Goal: Task Accomplishment & Management: Manage account settings

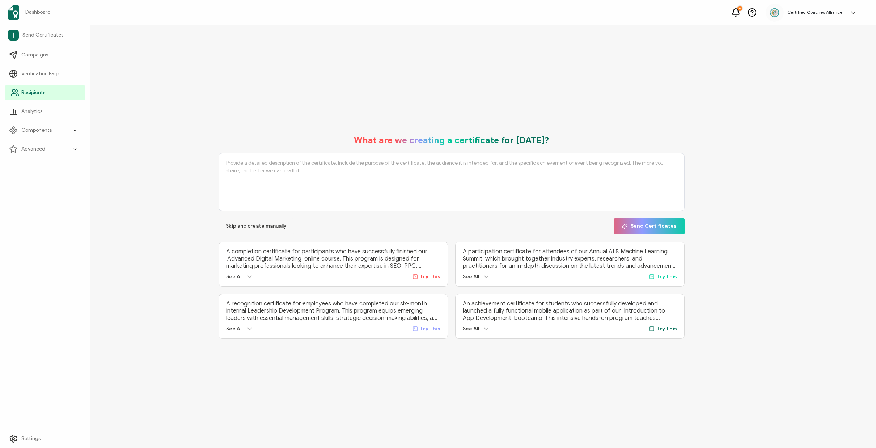
click at [39, 93] on span "Recipients" at bounding box center [33, 92] width 24 height 7
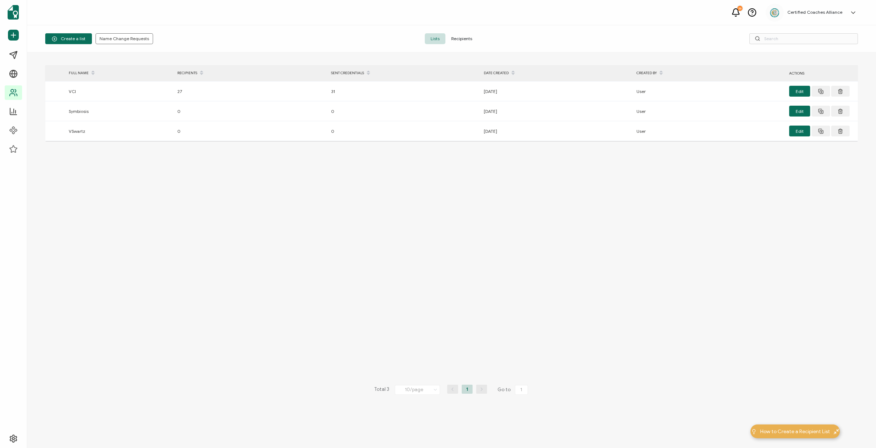
click at [462, 41] on span "Recipients" at bounding box center [461, 38] width 33 height 11
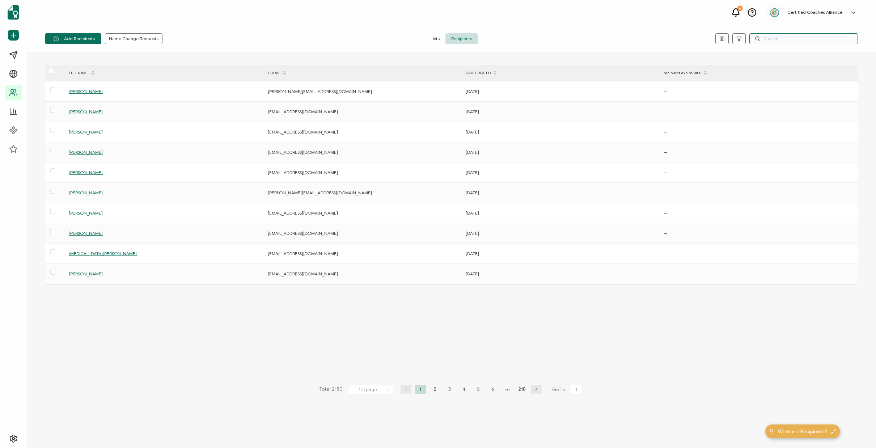
click at [799, 40] on input "text" at bounding box center [803, 38] width 109 height 11
paste input "wilxmartin@icloud.com"
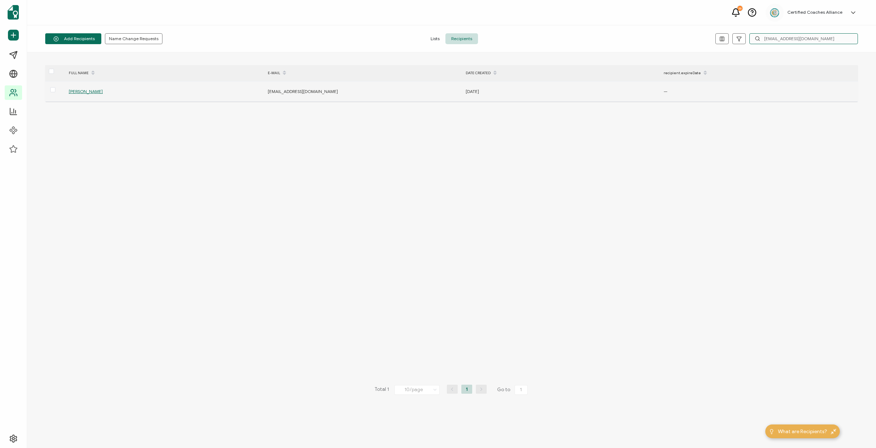
type input "wilxmartin@icloud.com"
click at [96, 92] on span "William H. Martin" at bounding box center [86, 91] width 34 height 5
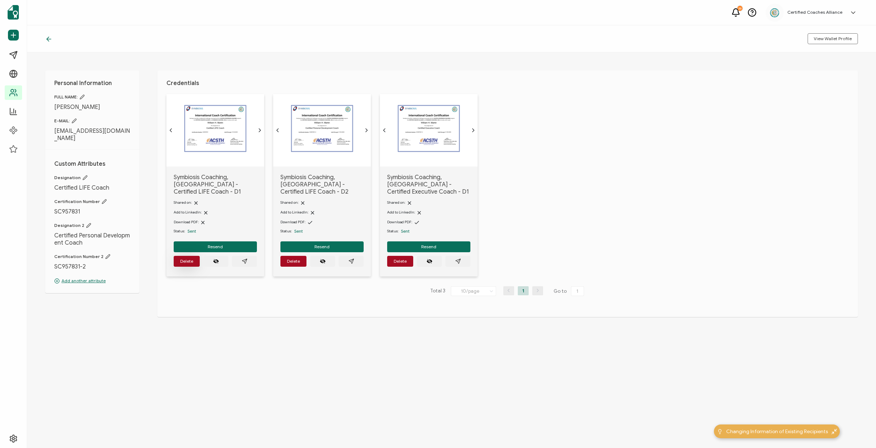
click at [194, 257] on button "Delete" at bounding box center [187, 261] width 26 height 11
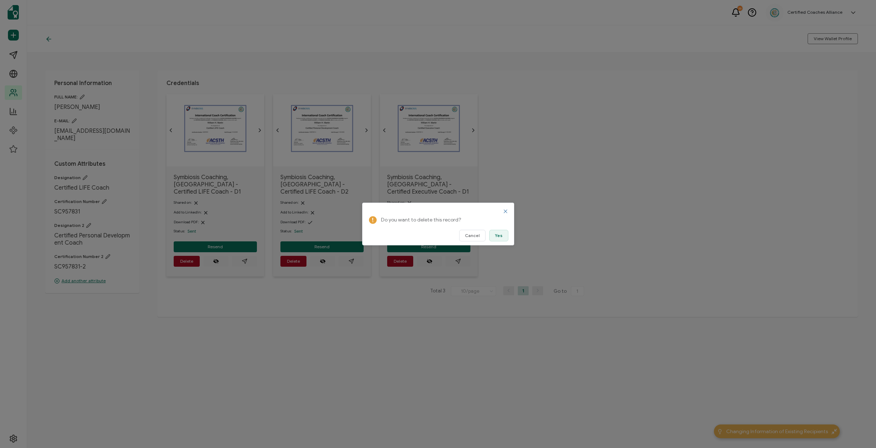
click at [504, 237] on button "Yes" at bounding box center [498, 236] width 19 height 12
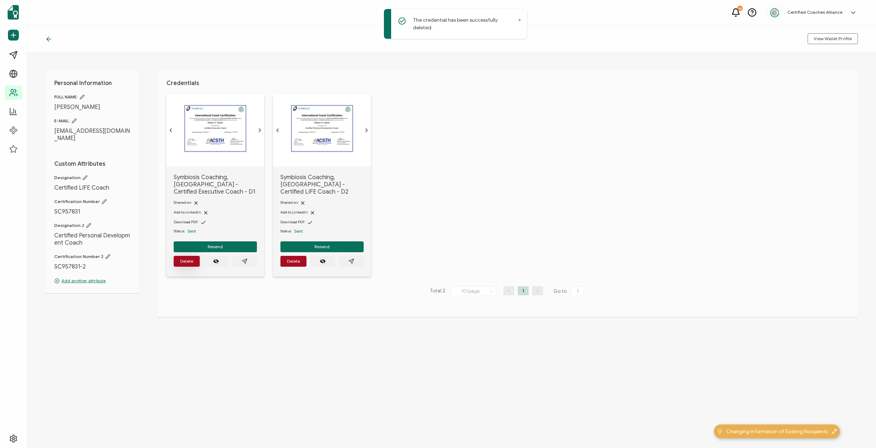
click at [175, 259] on button "Delete" at bounding box center [187, 261] width 26 height 11
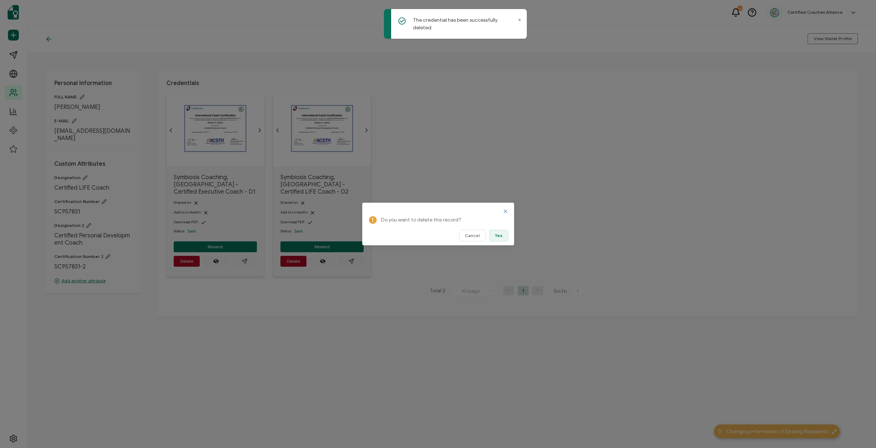
click at [494, 232] on button "Yes" at bounding box center [498, 236] width 19 height 12
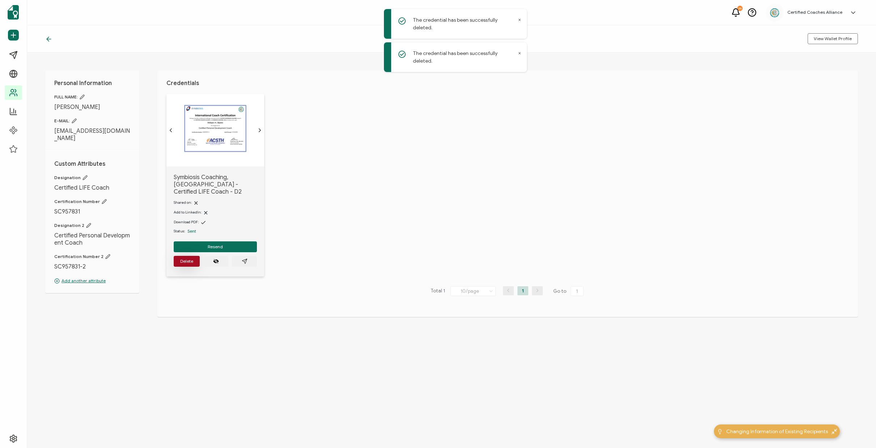
click at [190, 256] on button "Delete" at bounding box center [187, 261] width 26 height 11
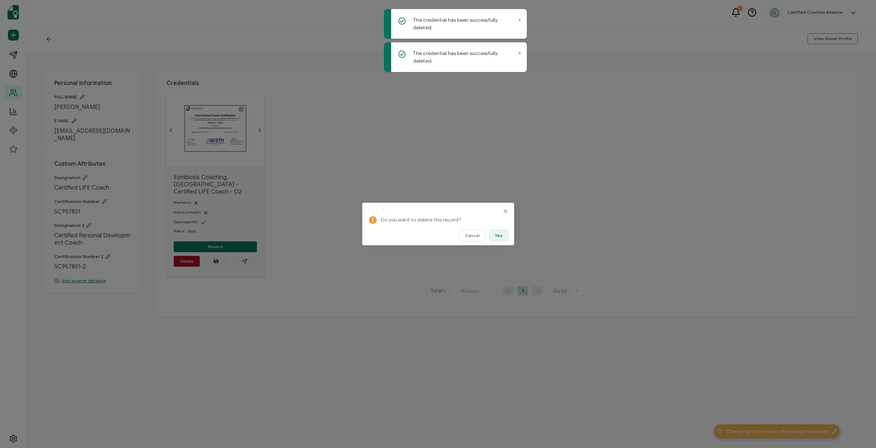
click at [498, 236] on span "Yes" at bounding box center [499, 235] width 8 height 4
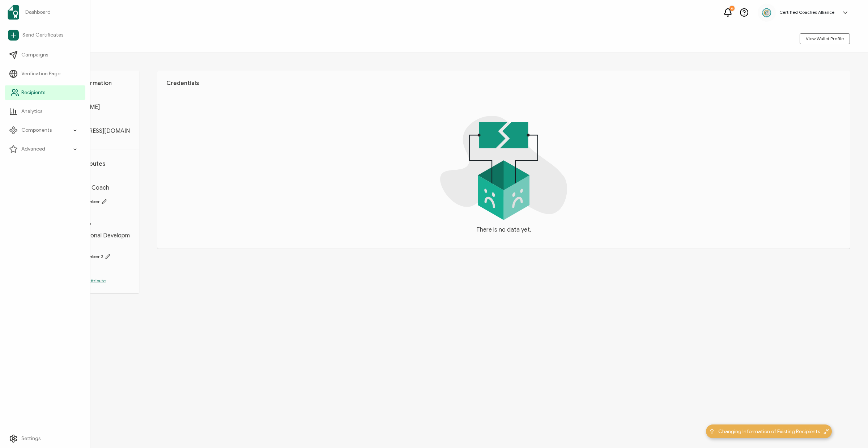
click at [34, 91] on span "Recipients" at bounding box center [33, 92] width 24 height 7
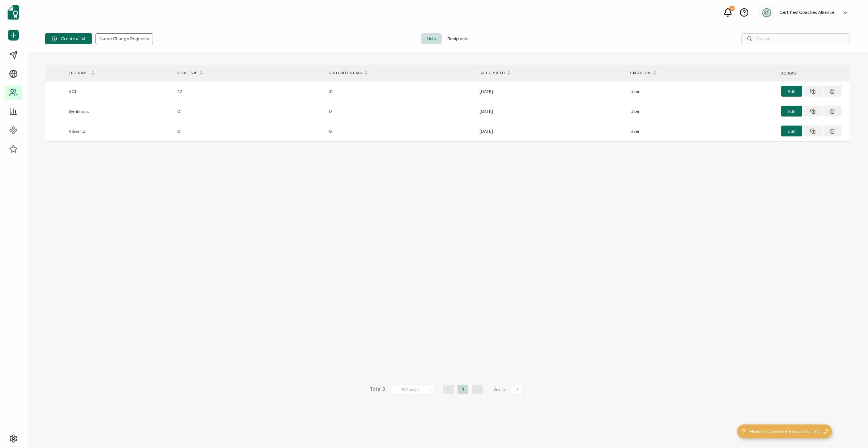
click at [463, 43] on span "Recipients" at bounding box center [458, 38] width 33 height 11
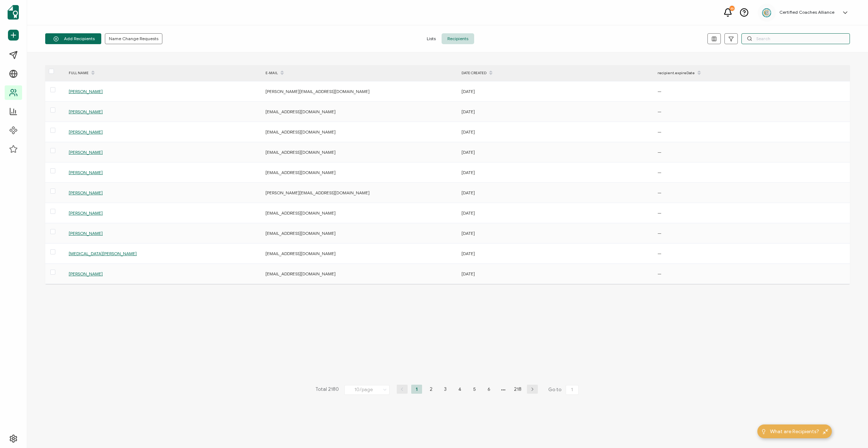
click at [771, 41] on input "text" at bounding box center [796, 38] width 109 height 11
paste input "Patricia Saputo"
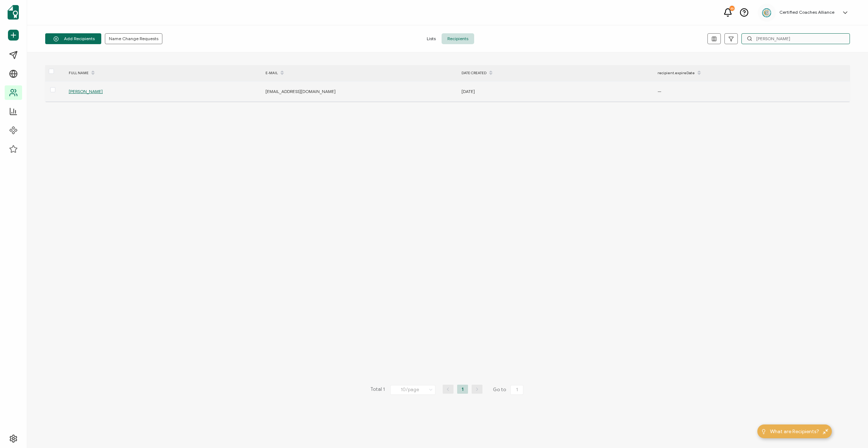
type input "Patricia Saputo"
click at [79, 93] on span "Patricia Saputo" at bounding box center [86, 91] width 34 height 5
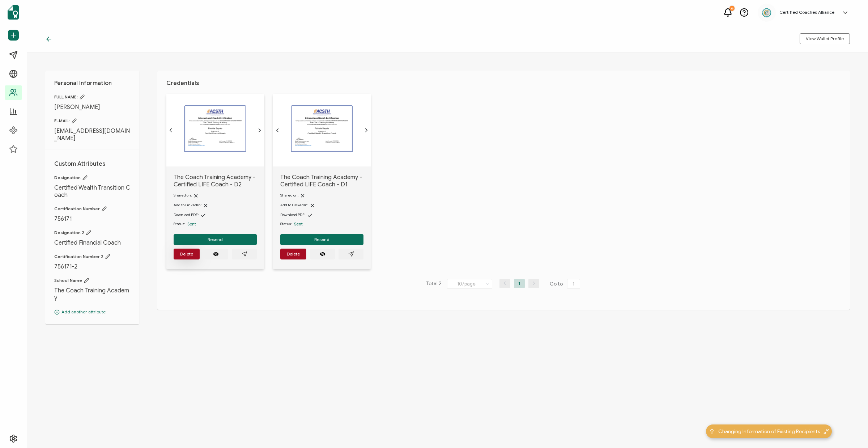
click at [190, 256] on span "Delete" at bounding box center [186, 254] width 13 height 4
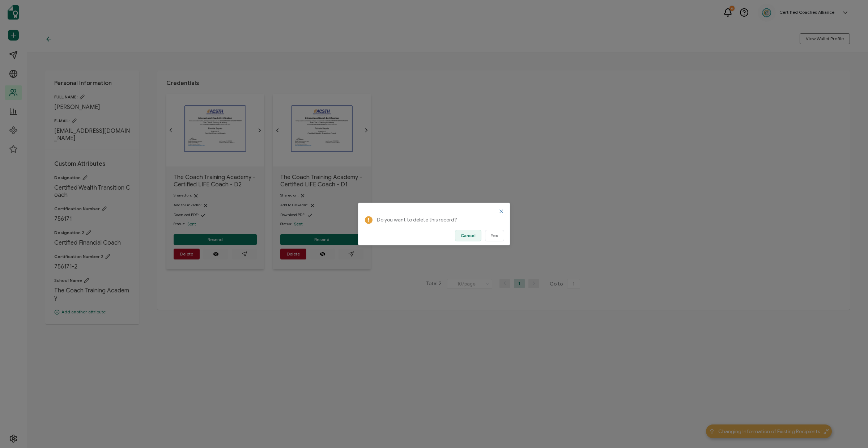
click at [474, 237] on span "Cancel" at bounding box center [468, 235] width 15 height 4
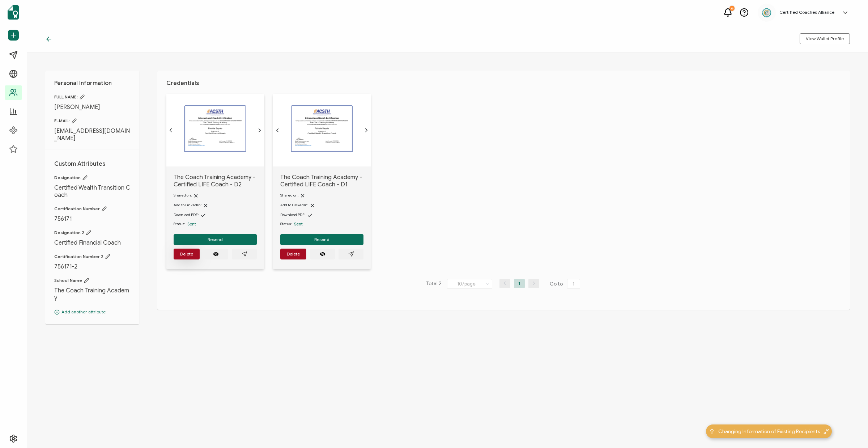
click at [182, 255] on button "Delete" at bounding box center [187, 254] width 26 height 11
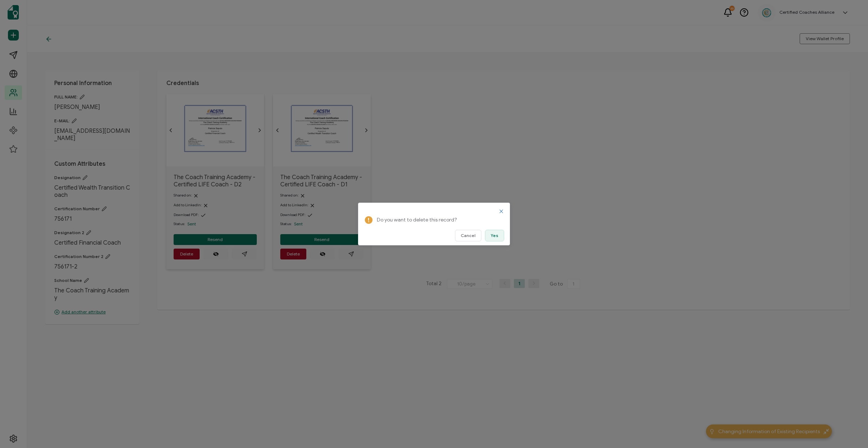
click at [494, 240] on button "Yes" at bounding box center [494, 236] width 19 height 12
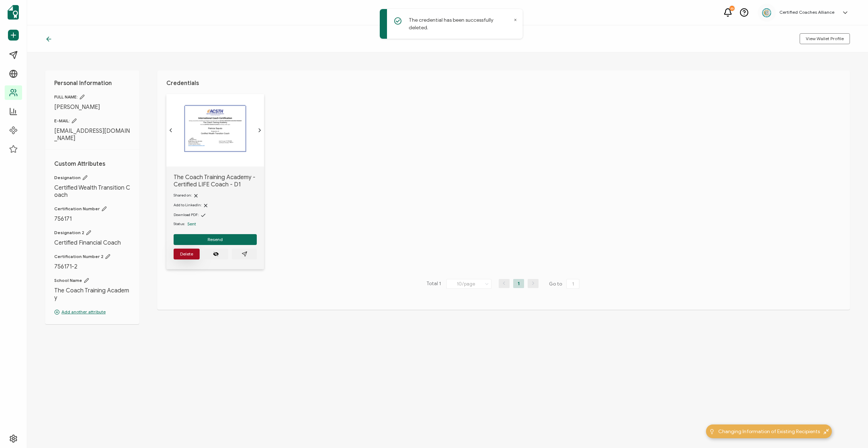
click at [189, 256] on span "Delete" at bounding box center [186, 254] width 13 height 4
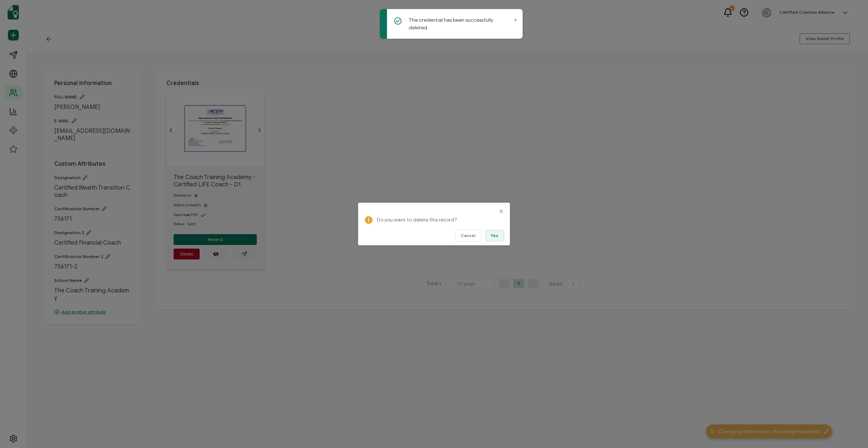
click at [500, 238] on button "Yes" at bounding box center [494, 236] width 19 height 12
